Goal: Task Accomplishment & Management: Use online tool/utility

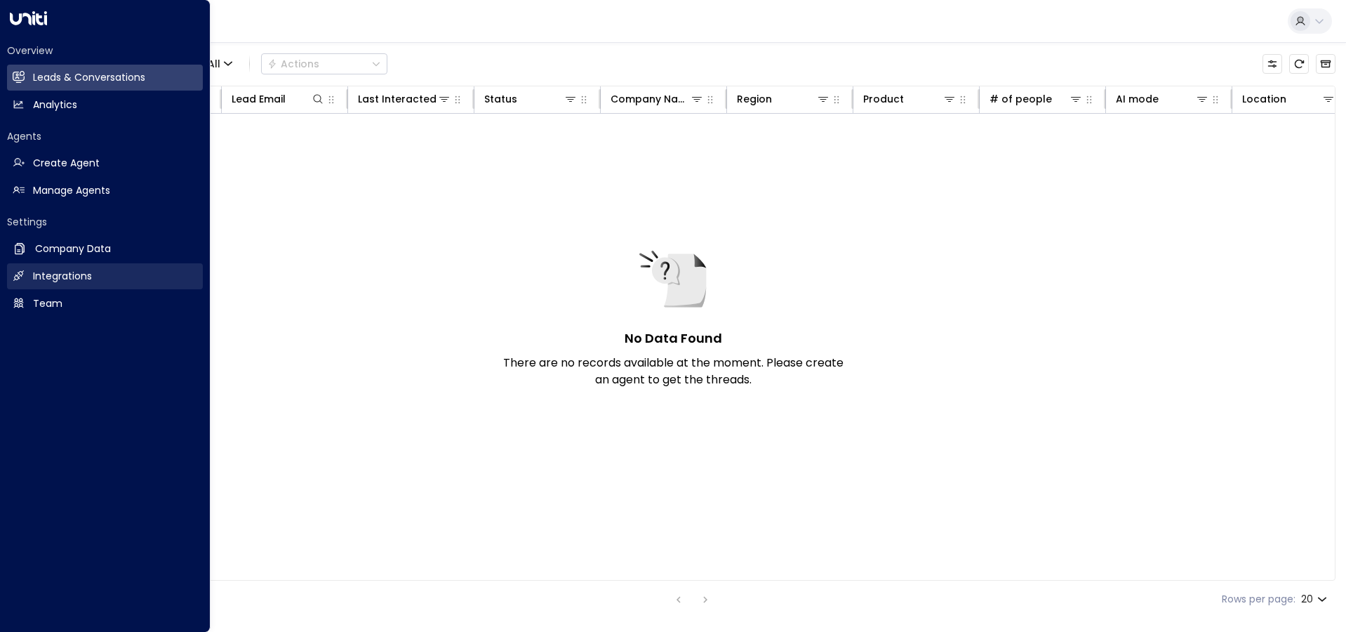
click at [51, 275] on h2 "Integrations" at bounding box center [62, 276] width 59 height 15
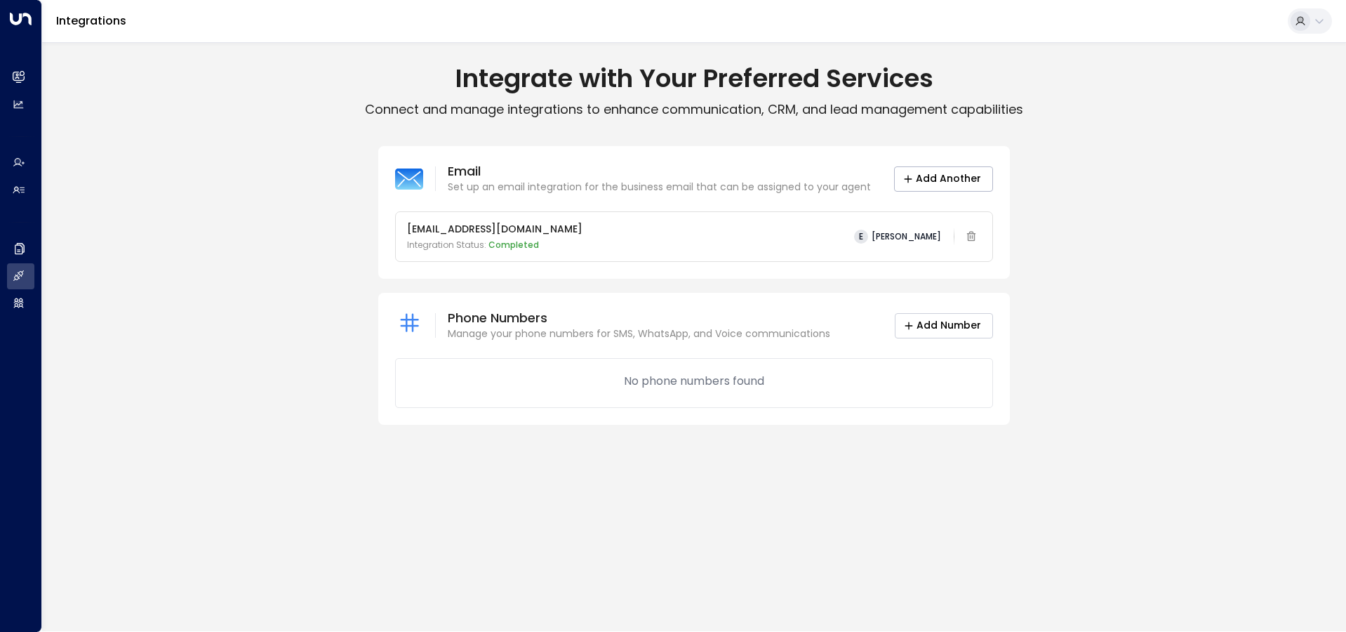
click at [957, 328] on button "Add Number" at bounding box center [944, 325] width 98 height 25
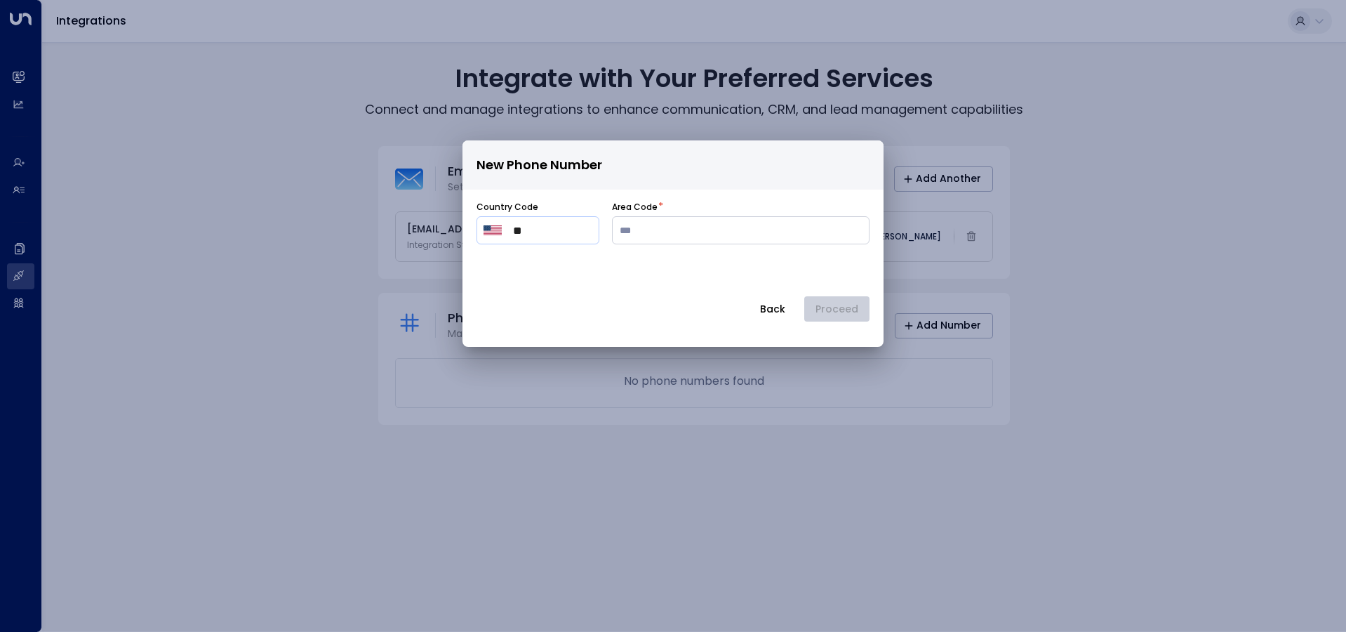
click at [540, 235] on input "**" at bounding box center [552, 230] width 79 height 17
click at [684, 234] on input "number" at bounding box center [741, 230] width 258 height 28
click at [524, 231] on input "***" at bounding box center [552, 230] width 79 height 17
type input "***"
click at [650, 225] on input "number" at bounding box center [741, 230] width 258 height 28
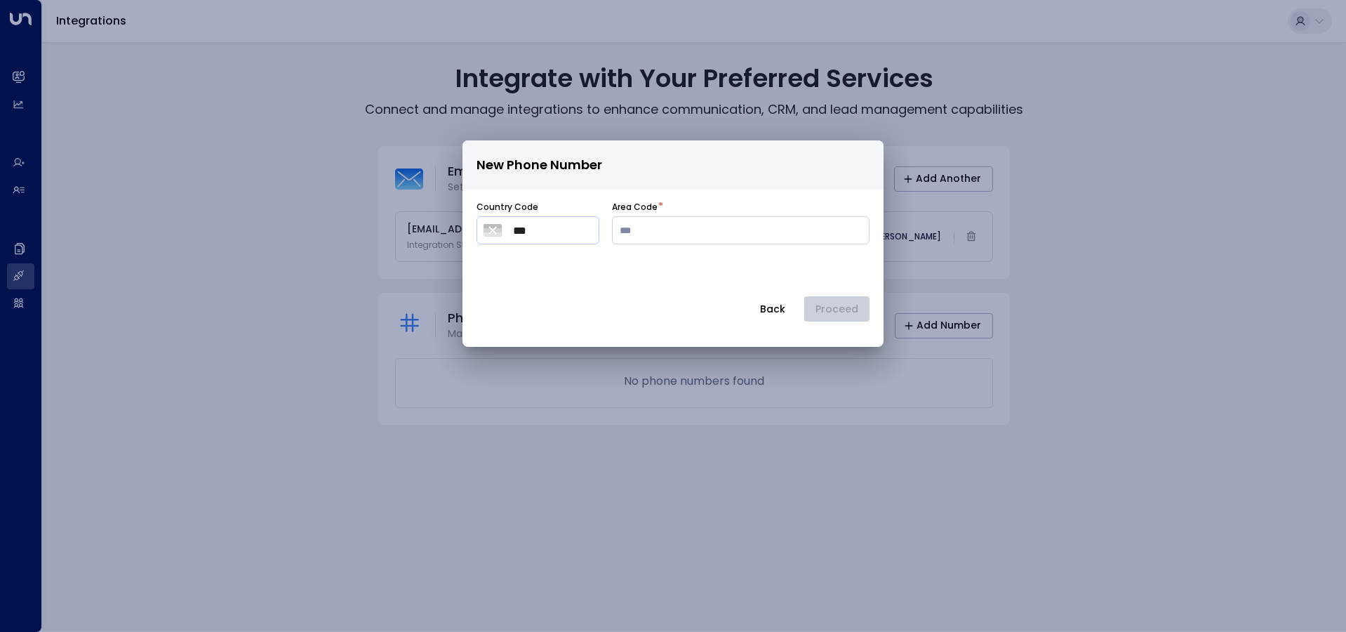
click at [494, 234] on img "Select country" at bounding box center [493, 230] width 18 height 13
click at [568, 292] on span "[GEOGRAPHIC_DATA]" at bounding box center [583, 289] width 124 height 17
click at [831, 312] on button "Proceed" at bounding box center [836, 308] width 65 height 25
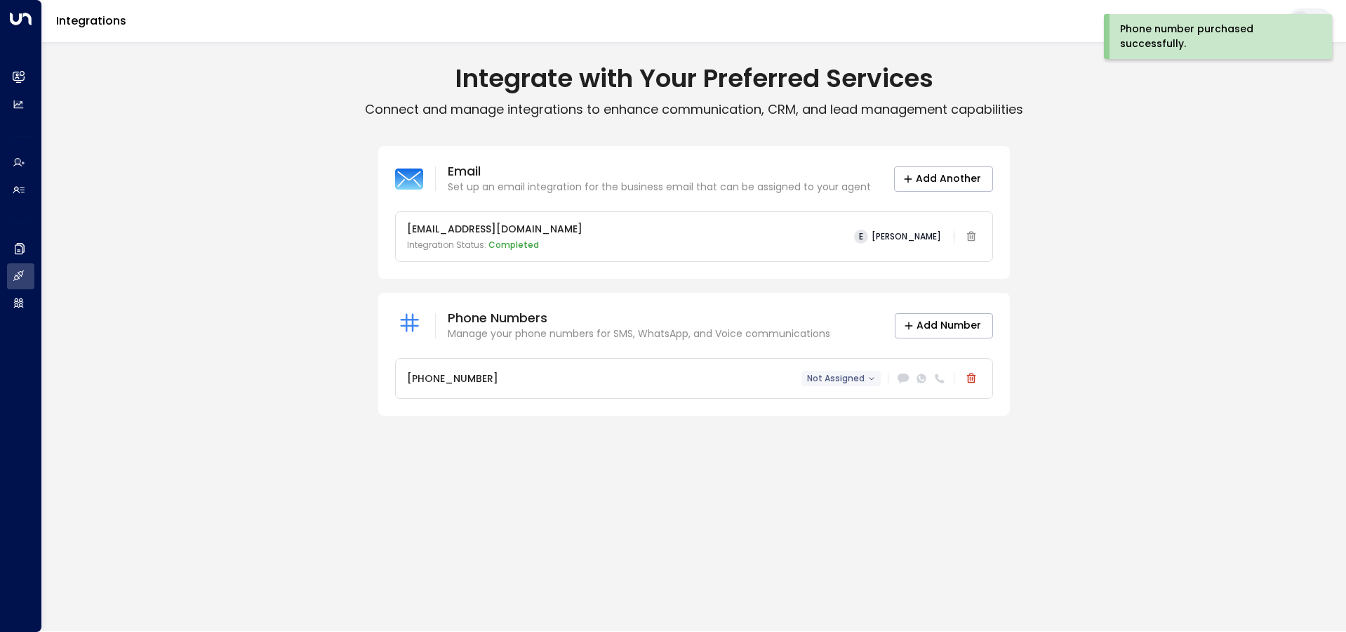
click at [836, 375] on span "Not Assigned" at bounding box center [836, 378] width 58 height 10
click at [903, 380] on div at bounding box center [673, 316] width 1346 height 632
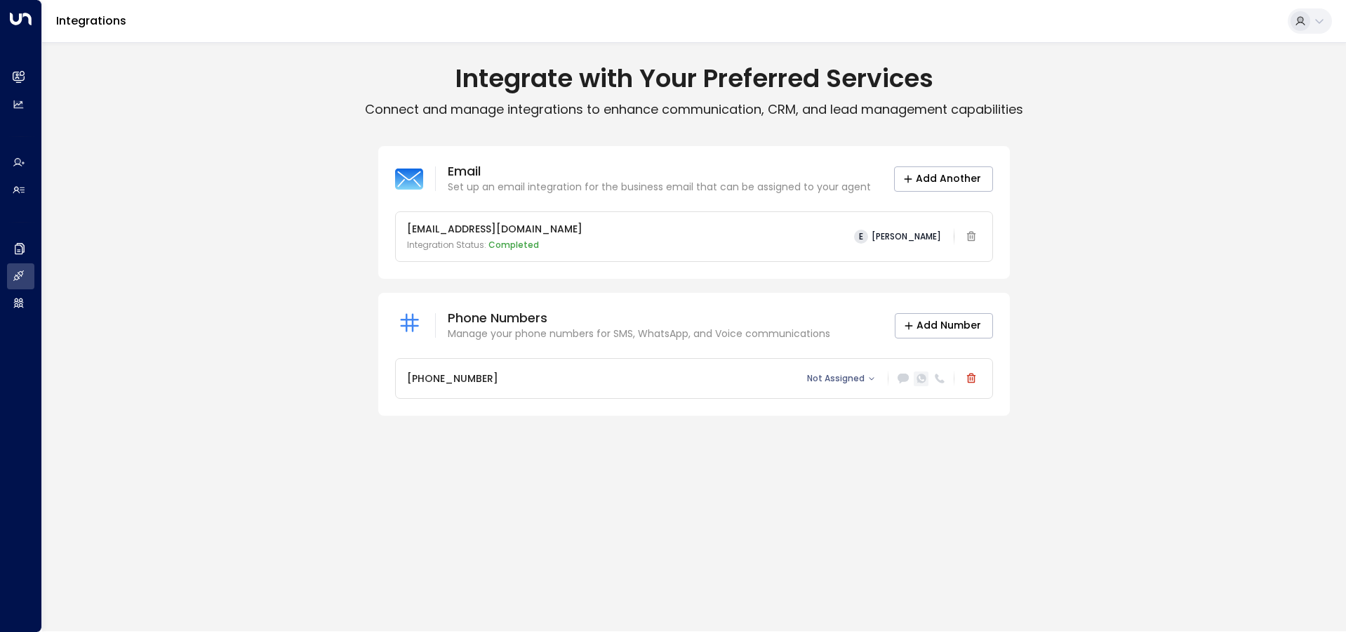
click at [922, 380] on icon at bounding box center [921, 378] width 6 height 5
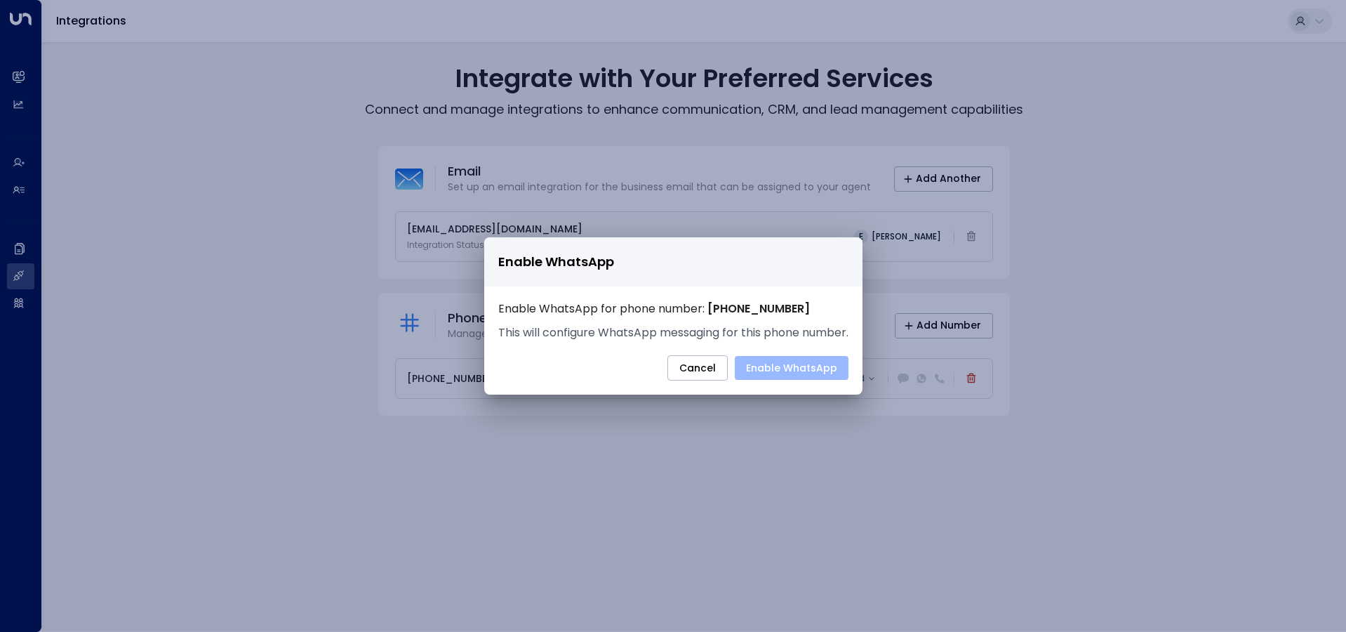
click at [811, 361] on button "Enable WhatsApp" at bounding box center [792, 368] width 114 height 24
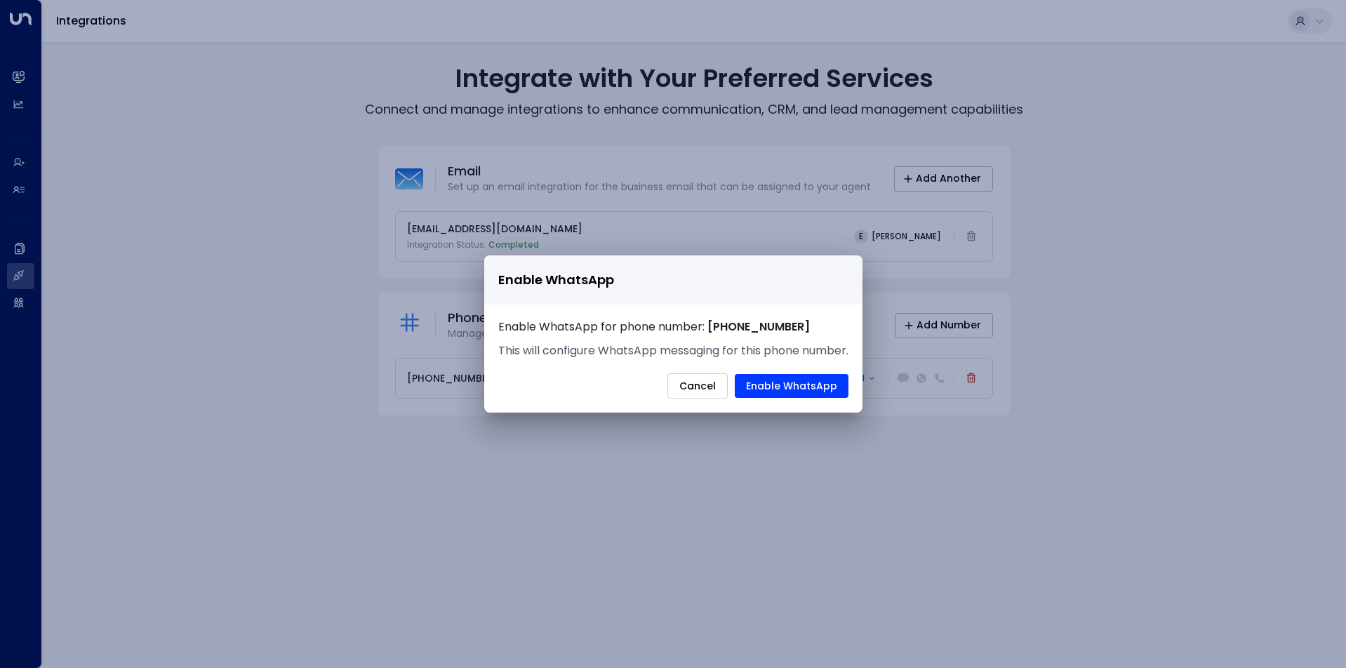
click at [709, 386] on button "Cancel" at bounding box center [698, 385] width 60 height 25
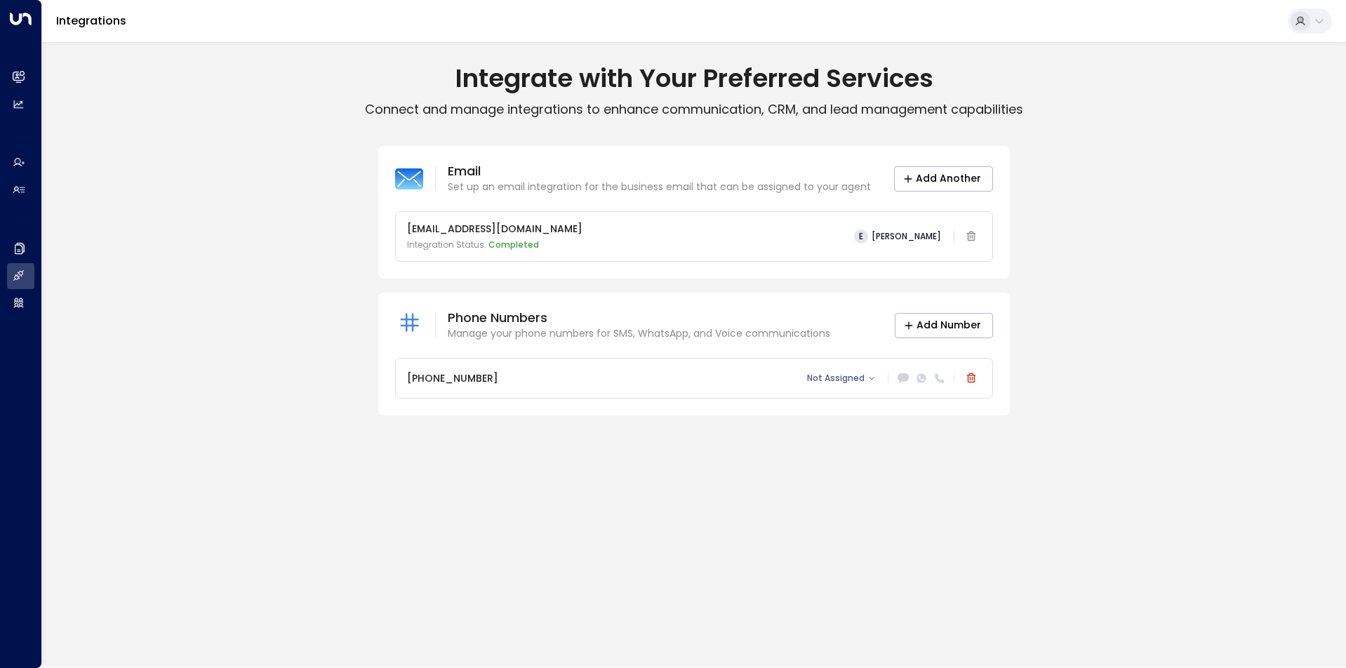
click at [1318, 29] on button at bounding box center [1310, 20] width 44 height 25
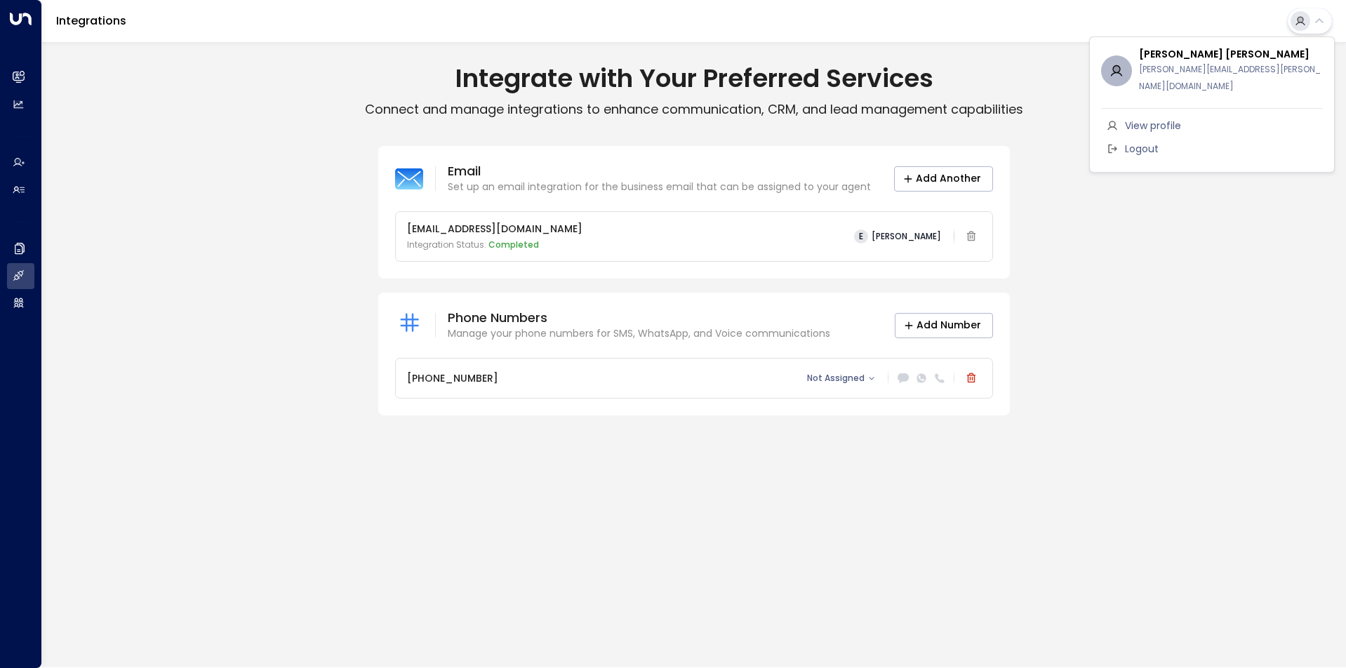
click at [1036, 20] on div at bounding box center [673, 334] width 1346 height 668
